Goal: Check status

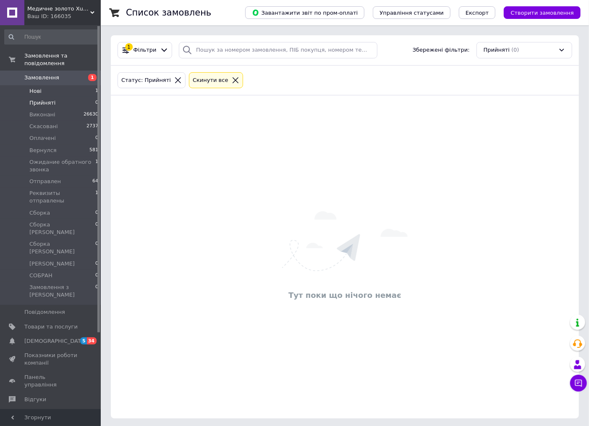
click at [38, 87] on span "Нові" at bounding box center [35, 91] width 12 height 8
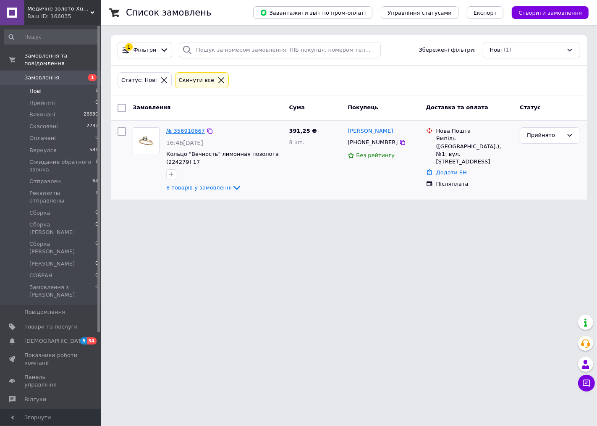
click at [187, 128] on link "№ 356910667" at bounding box center [185, 131] width 39 height 6
